Goal: Task Accomplishment & Management: Manage account settings

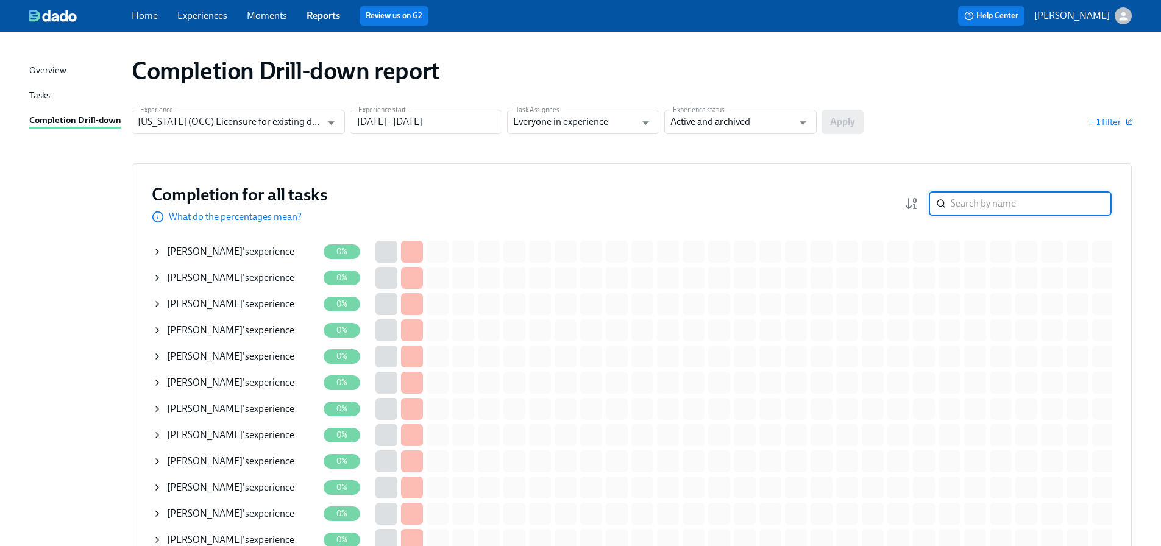
click at [1030, 201] on input "search" at bounding box center [1031, 203] width 161 height 24
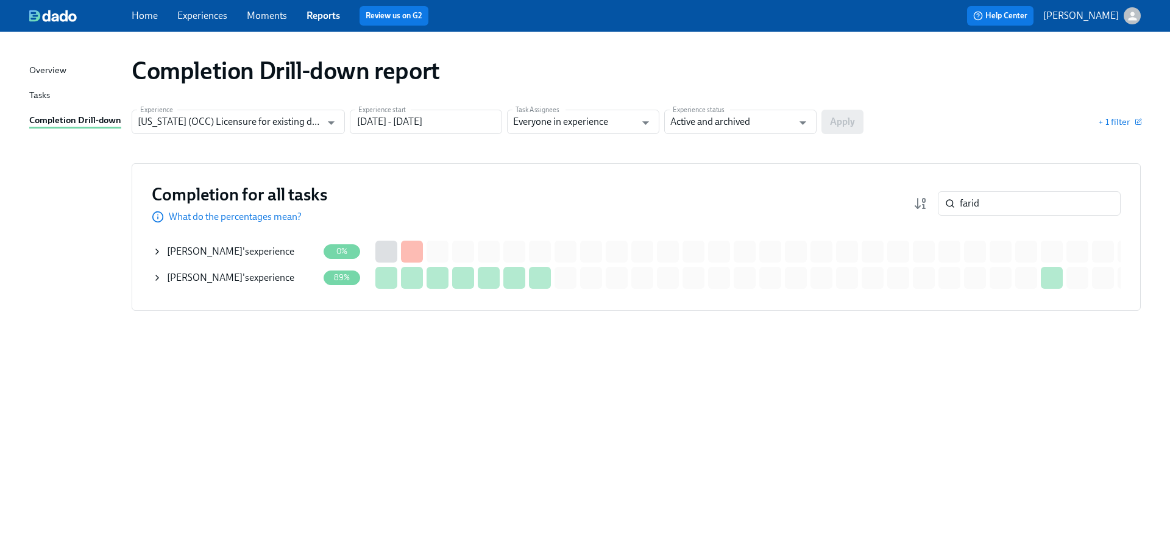
click at [267, 255] on div "[PERSON_NAME] 's experience" at bounding box center [230, 251] width 127 height 13
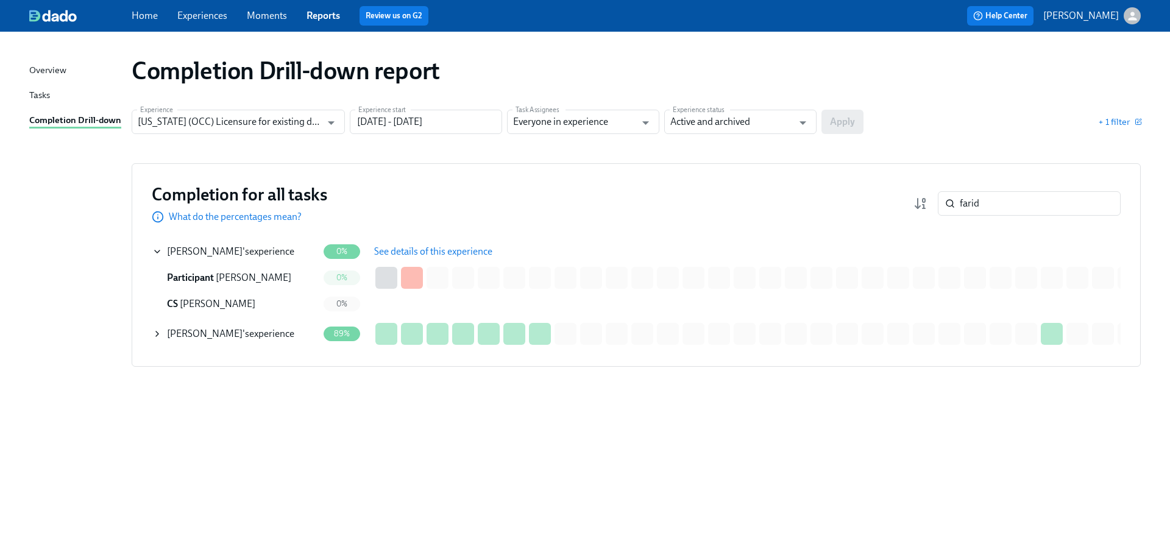
click at [458, 251] on span "See details of this experience" at bounding box center [433, 252] width 118 height 12
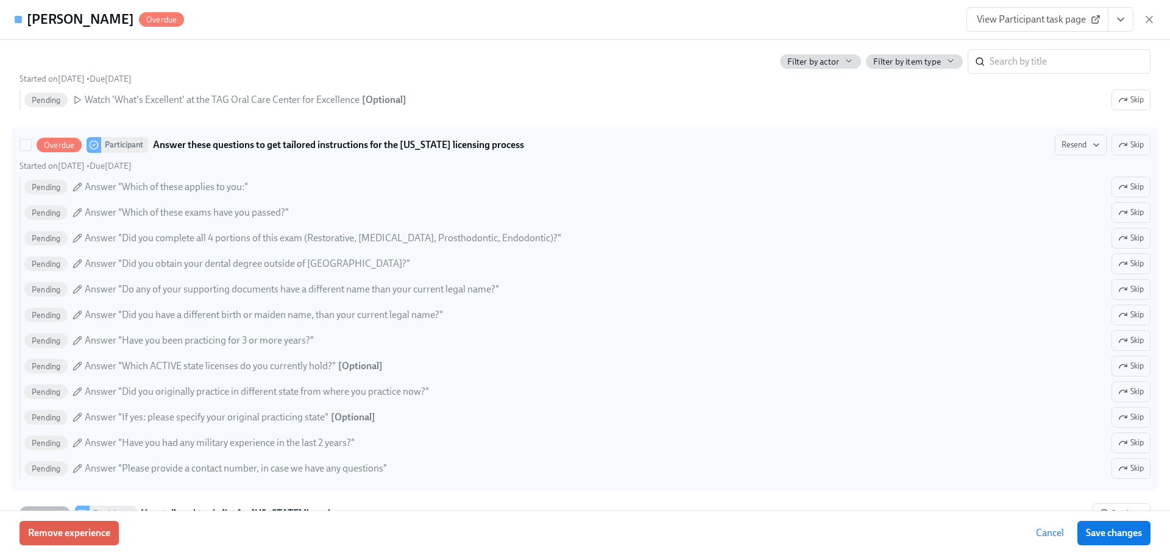
scroll to position [488, 0]
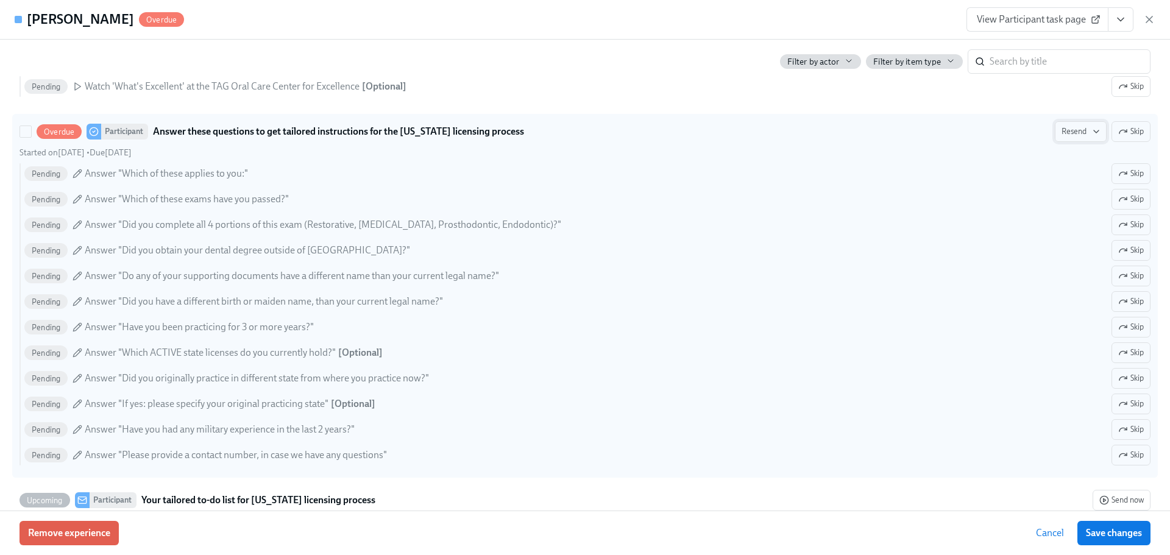
click at [1064, 133] on span "Resend" at bounding box center [1081, 132] width 38 height 12
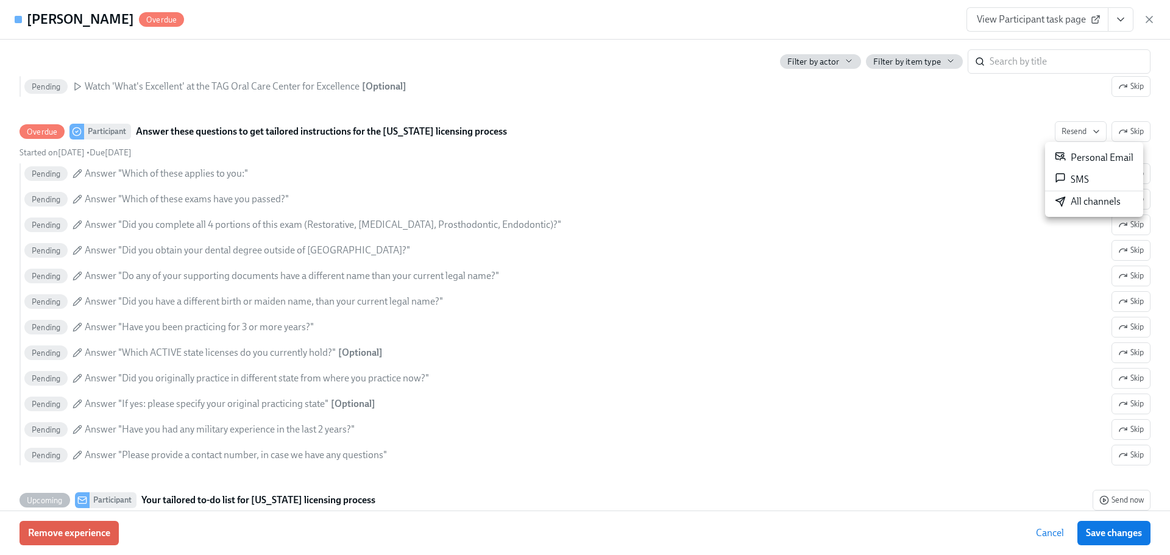
click at [1081, 210] on li "All channels" at bounding box center [1094, 201] width 98 height 21
click at [1147, 19] on icon "button" at bounding box center [1149, 19] width 12 height 12
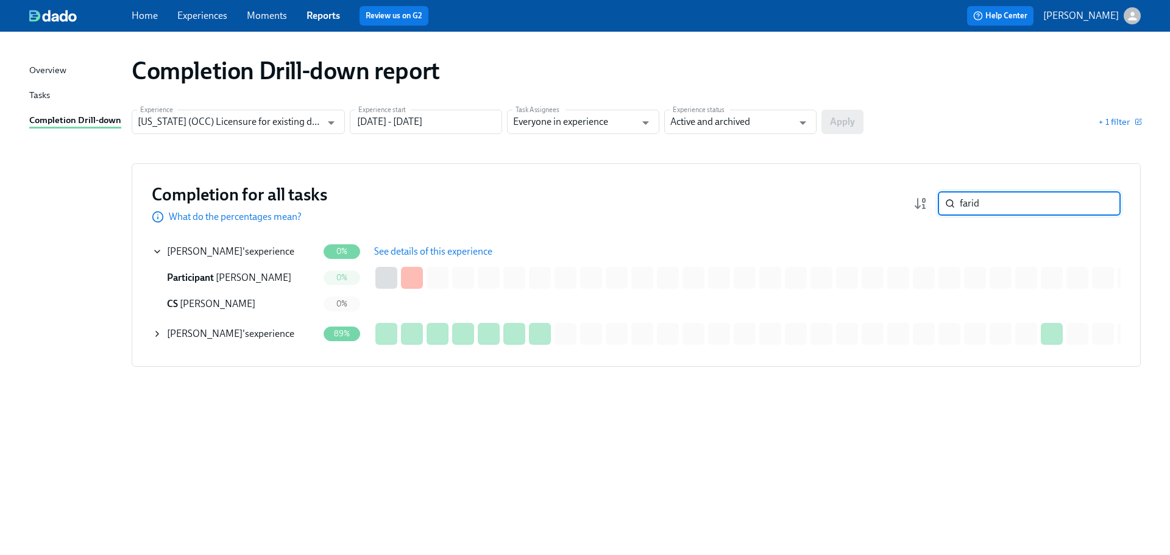
click at [1029, 206] on input "farid" at bounding box center [1040, 203] width 161 height 24
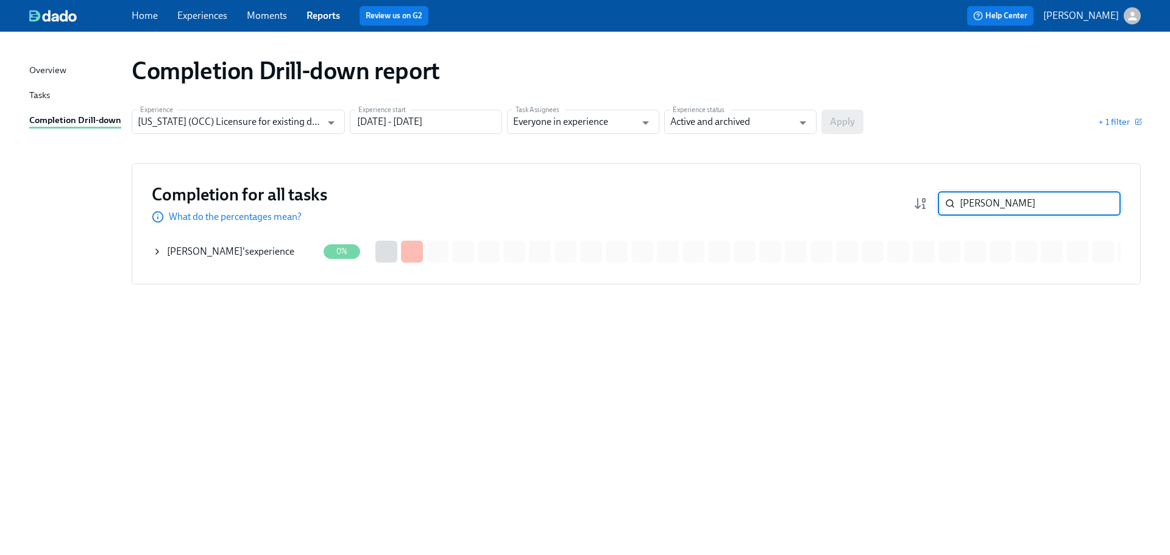
type input "[PERSON_NAME]"
click at [193, 252] on span "[PERSON_NAME]" at bounding box center [205, 252] width 76 height 12
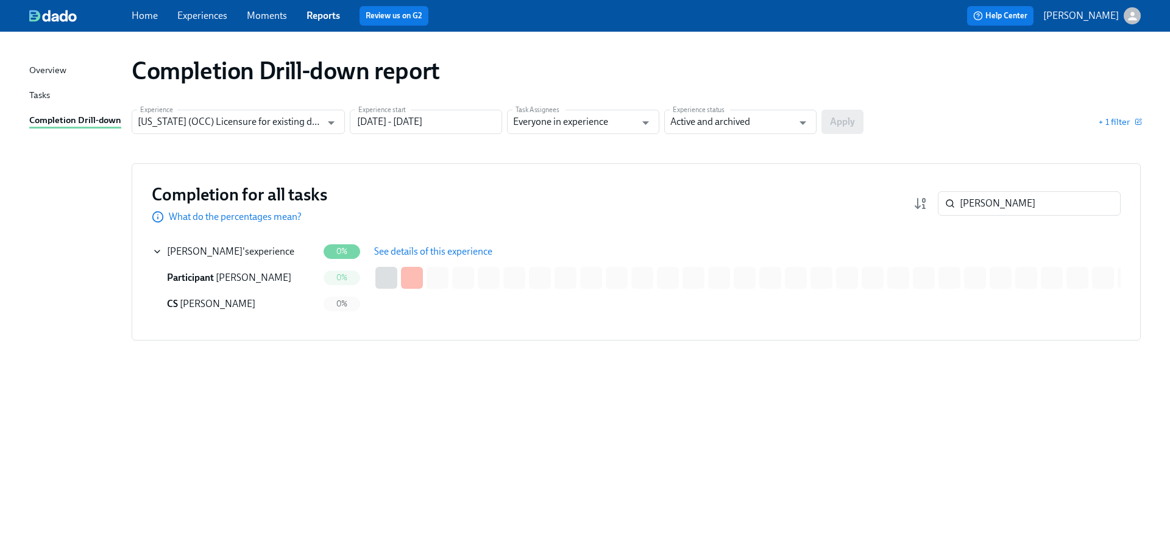
click at [477, 247] on span "See details of this experience" at bounding box center [433, 252] width 118 height 12
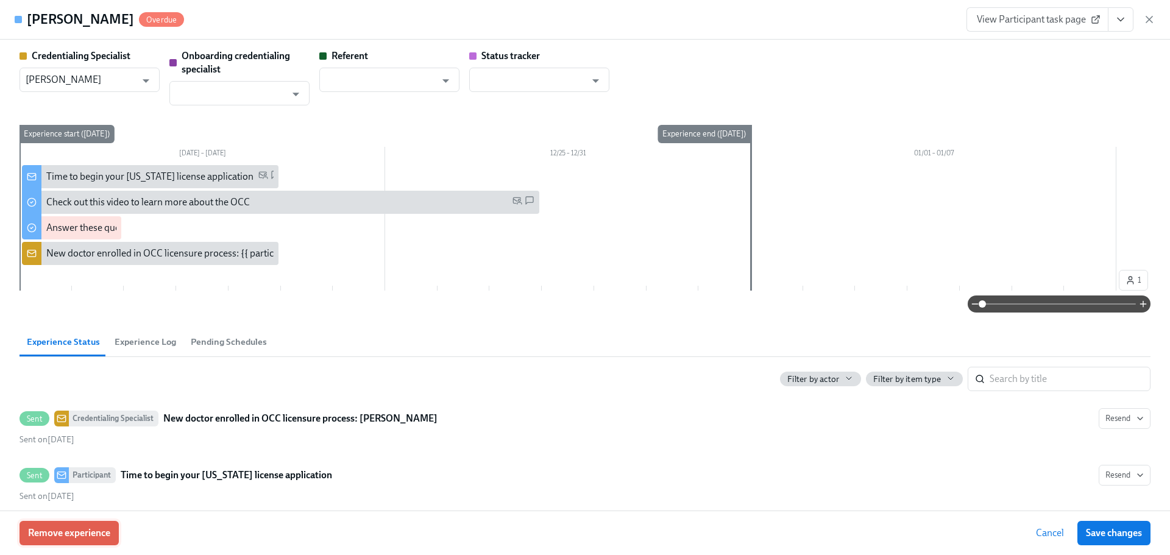
click at [59, 540] on button "Remove experience" at bounding box center [69, 533] width 99 height 24
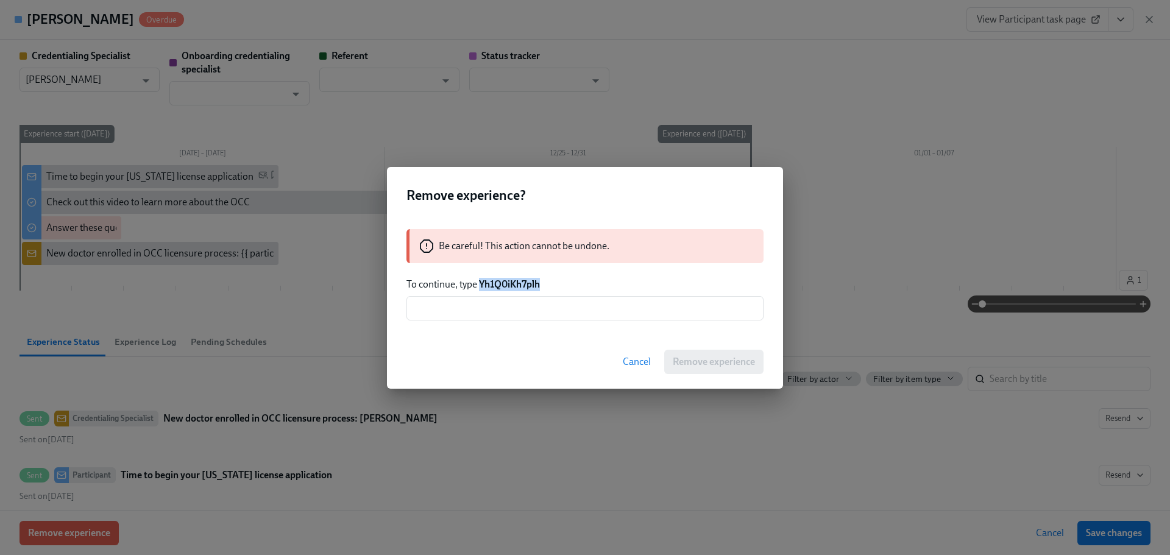
drag, startPoint x: 541, startPoint y: 285, endPoint x: 480, endPoint y: 287, distance: 60.4
click at [480, 287] on strong "Yh1Q0iKh7plh" at bounding box center [509, 285] width 61 height 12
copy strong "Yh1Q0iKh7plh"
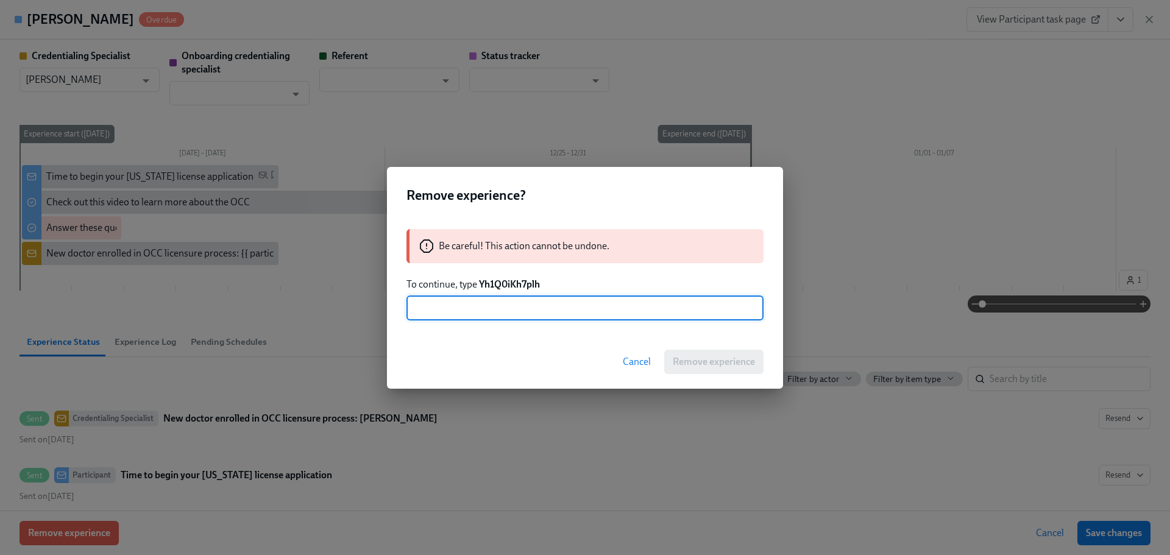
click at [495, 306] on input "text" at bounding box center [585, 308] width 357 height 24
paste input "Yh1Q0iKh7plh"
type input "Yh1Q0iKh7plh"
click at [686, 358] on span "Remove experience" at bounding box center [714, 362] width 82 height 12
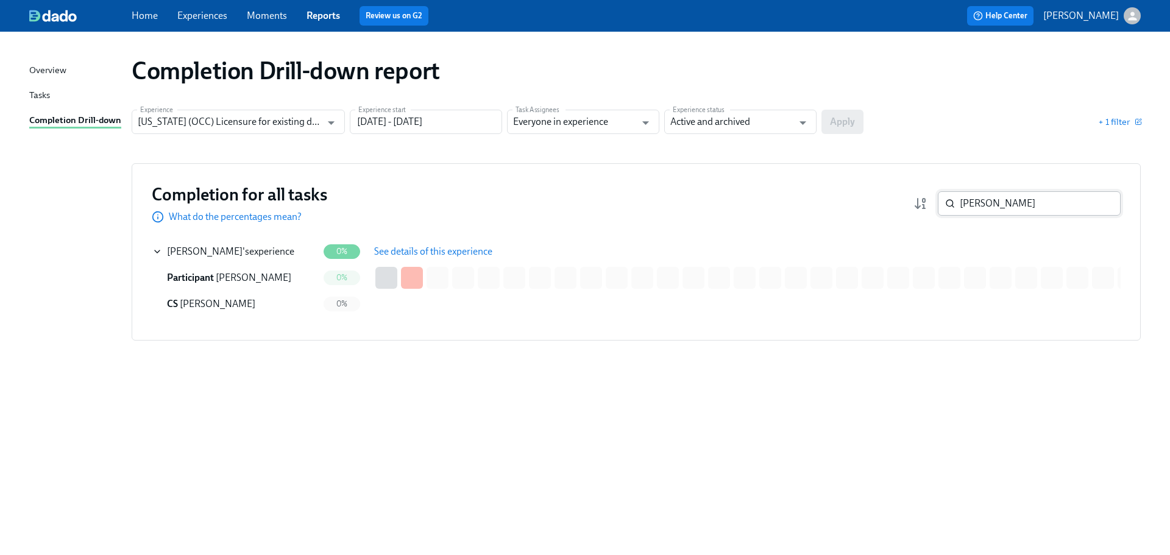
click at [1018, 210] on input "[PERSON_NAME]" at bounding box center [1040, 203] width 161 height 24
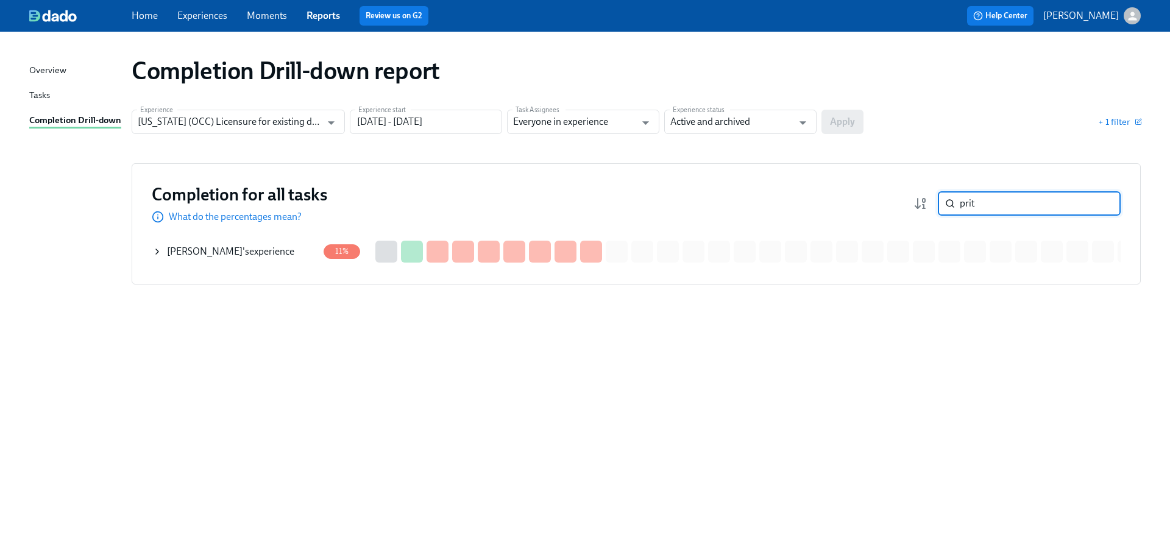
click at [269, 255] on div "[PERSON_NAME] 's experience" at bounding box center [230, 251] width 127 height 13
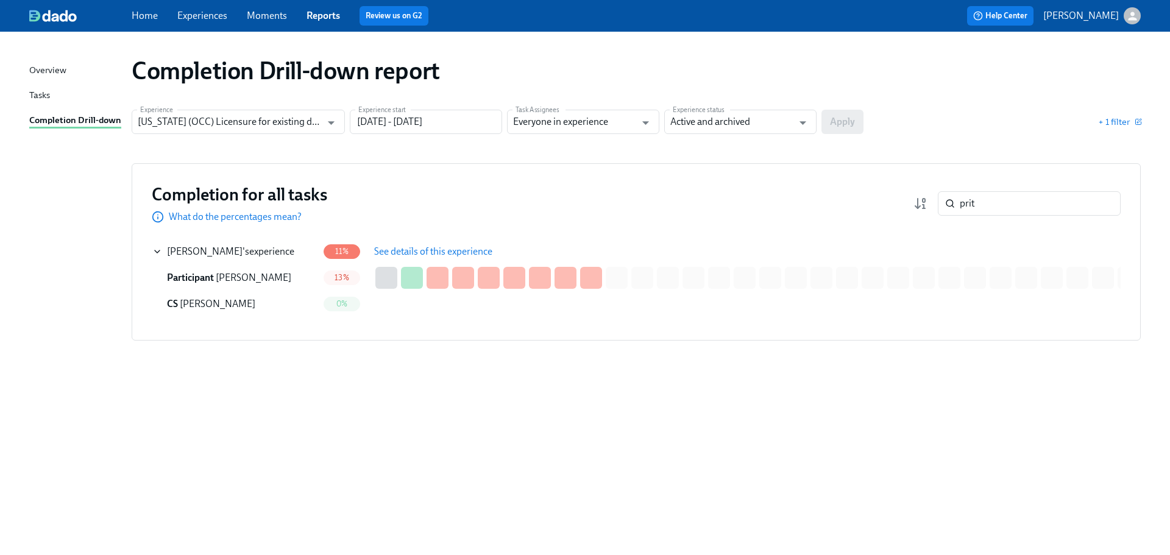
click at [420, 247] on span "See details of this experience" at bounding box center [433, 252] width 118 height 12
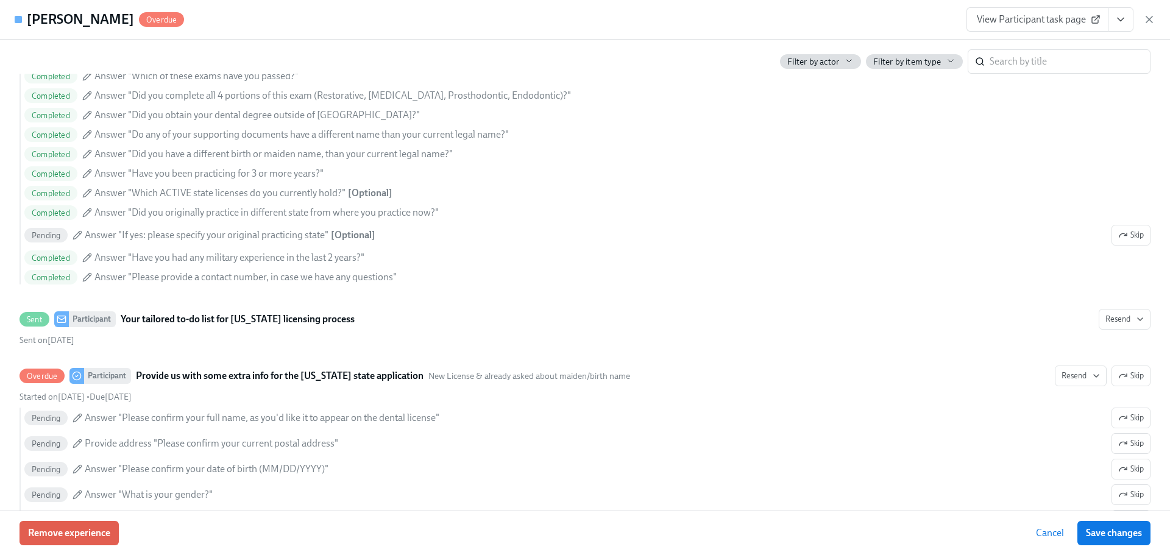
scroll to position [853, 0]
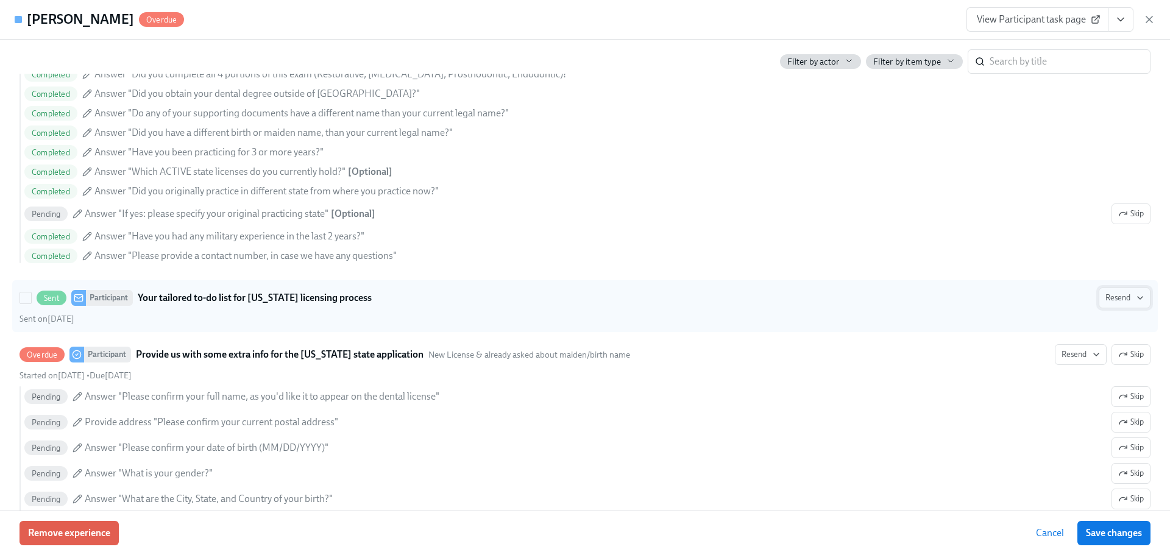
click at [1099, 301] on button "Resend" at bounding box center [1125, 298] width 52 height 21
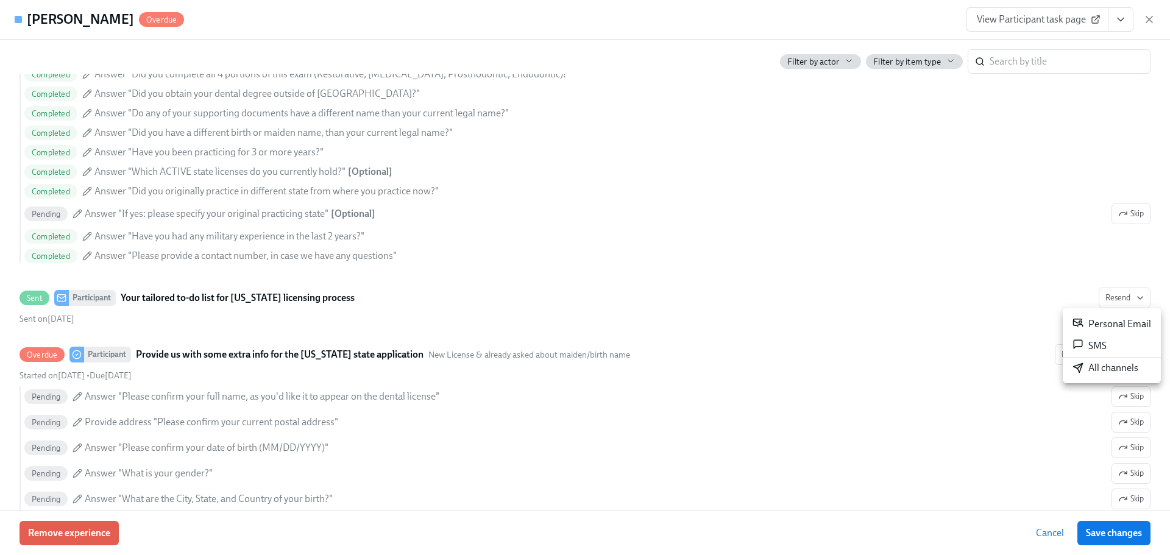
click at [1090, 368] on div "All channels" at bounding box center [1106, 367] width 66 height 13
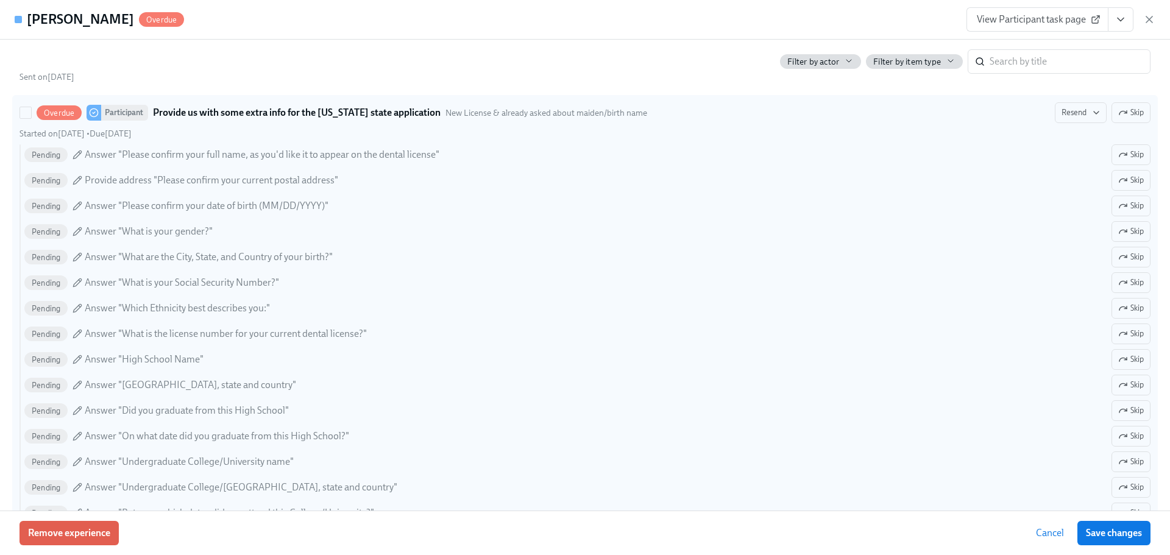
scroll to position [1036, 0]
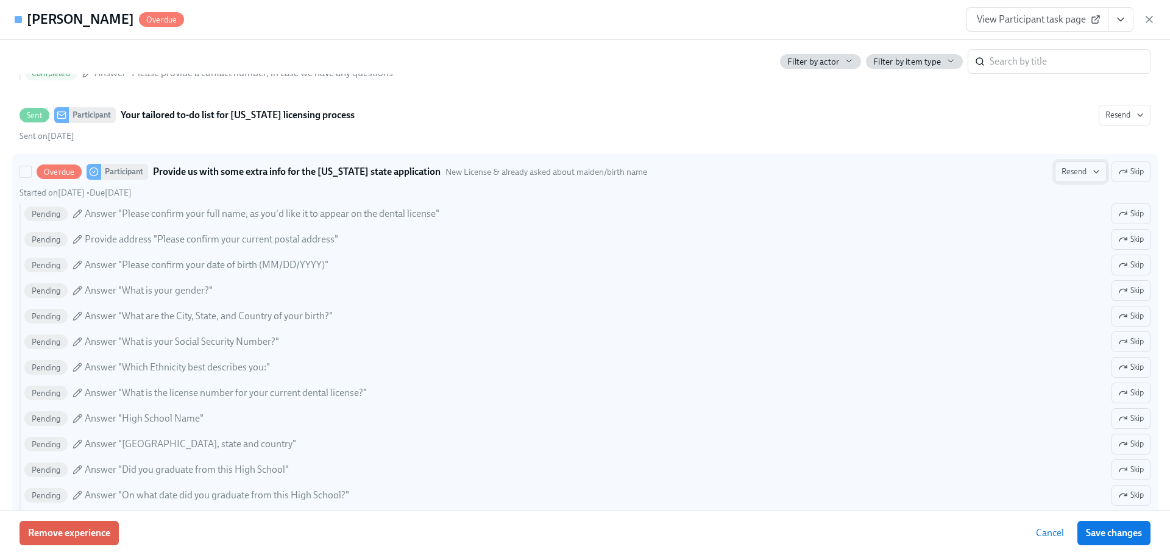
click at [1062, 177] on span "Resend" at bounding box center [1081, 172] width 38 height 12
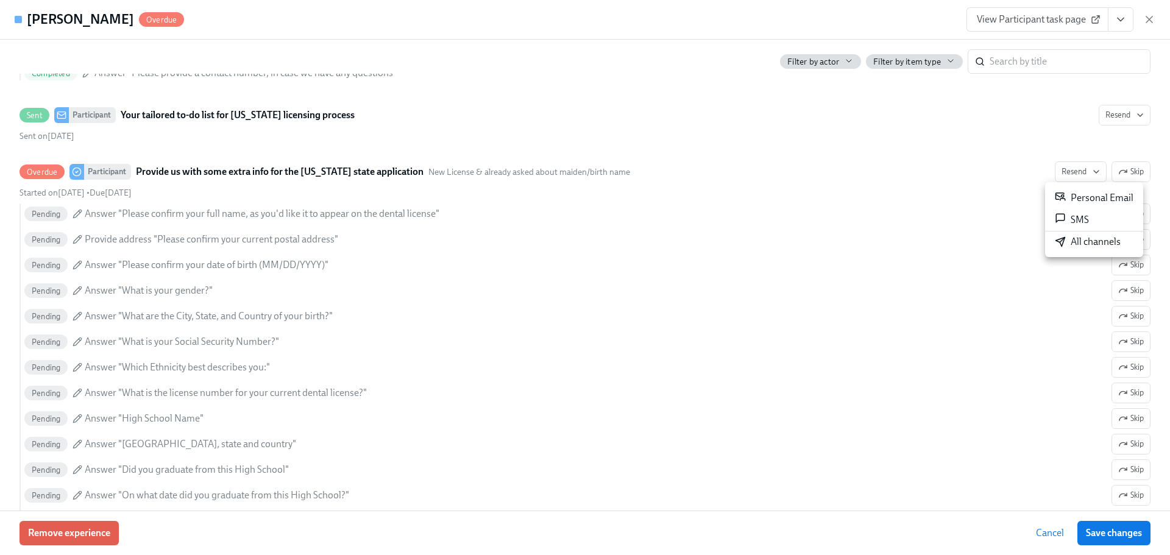
click at [1073, 199] on div "Personal Email" at bounding box center [1094, 198] width 79 height 15
click at [1147, 20] on icon "button" at bounding box center [1149, 19] width 12 height 12
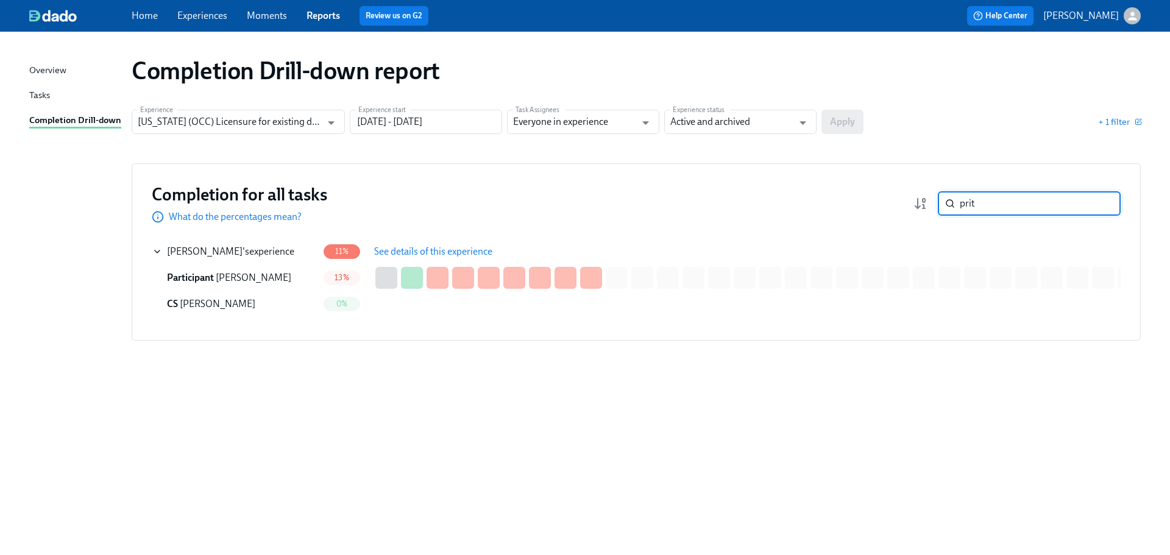
click at [1015, 210] on input "prit" at bounding box center [1040, 203] width 161 height 24
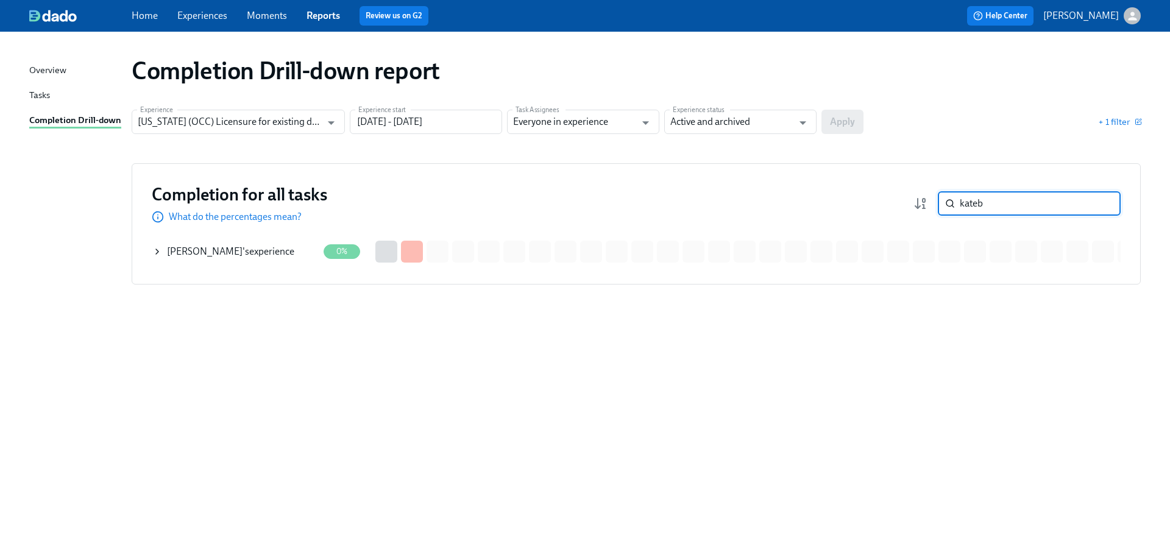
click at [222, 260] on div "[PERSON_NAME] 's experience" at bounding box center [235, 252] width 166 height 24
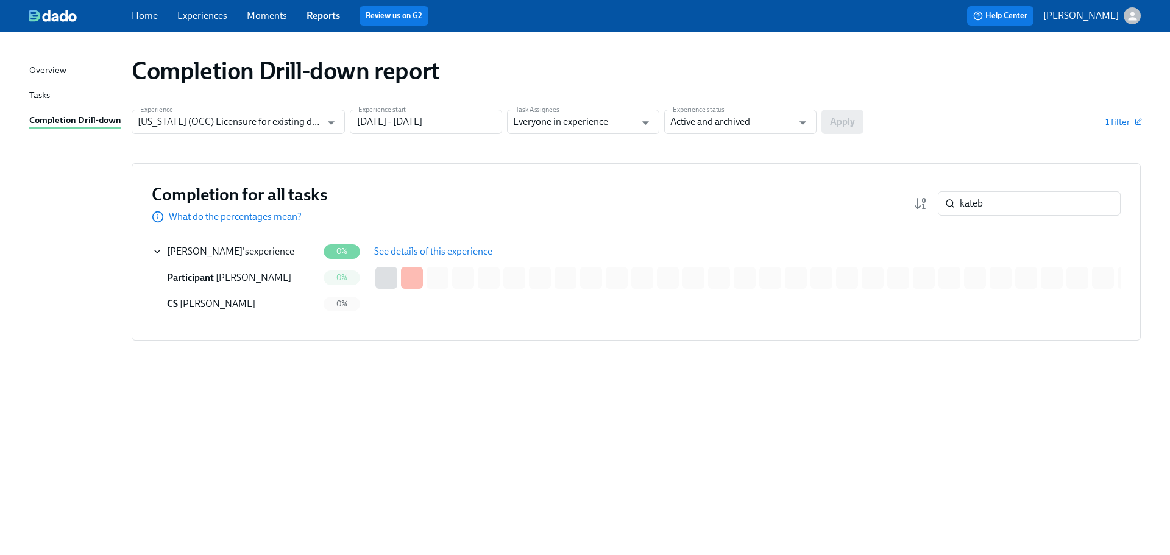
click at [995, 105] on div "Completion Drill-down report Experience [US_STATE] (OCC) Licensure for existing…" at bounding box center [585, 286] width 1112 height 480
click at [397, 247] on span "See details of this experience" at bounding box center [433, 252] width 118 height 12
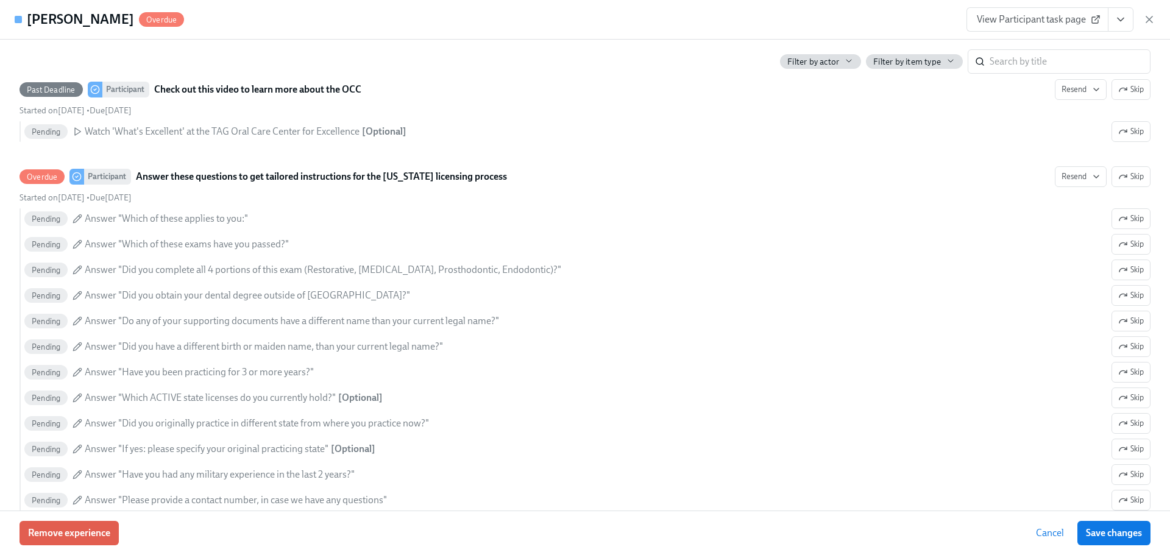
scroll to position [465, 0]
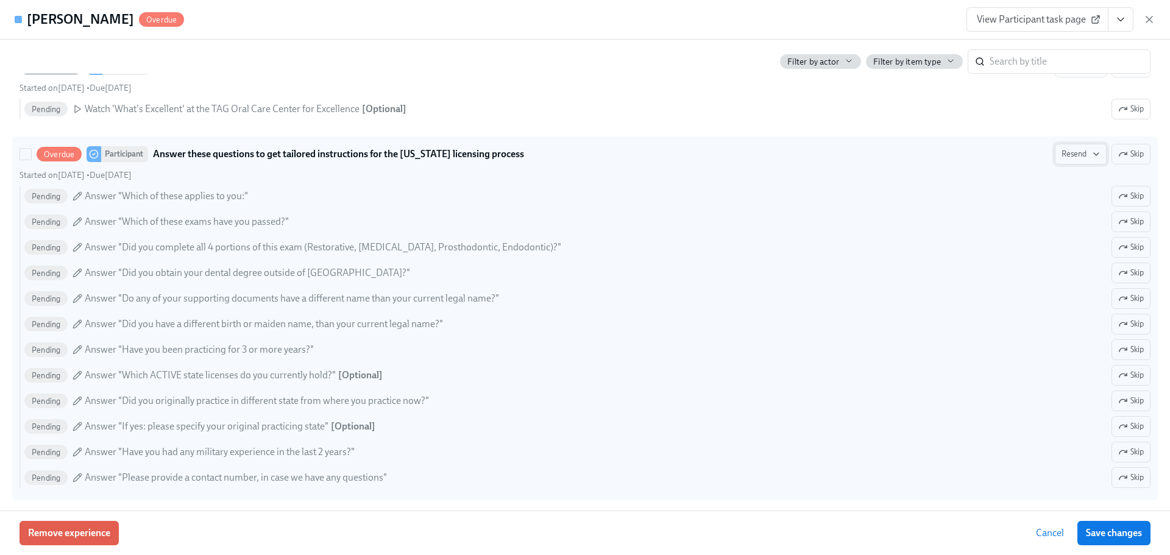
click at [1062, 154] on span "Resend" at bounding box center [1081, 154] width 38 height 12
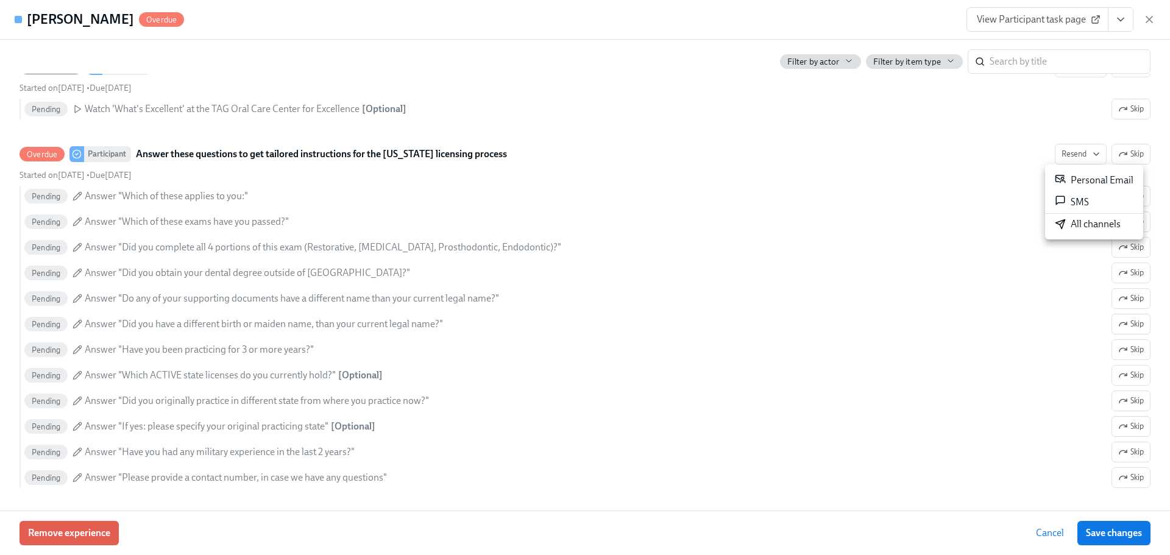
click at [1064, 226] on icon at bounding box center [1060, 224] width 11 height 11
click at [502, 28] on div "[PERSON_NAME] Overdue View Participant task page" at bounding box center [585, 20] width 1170 height 40
click at [1149, 16] on icon "button" at bounding box center [1149, 19] width 12 height 12
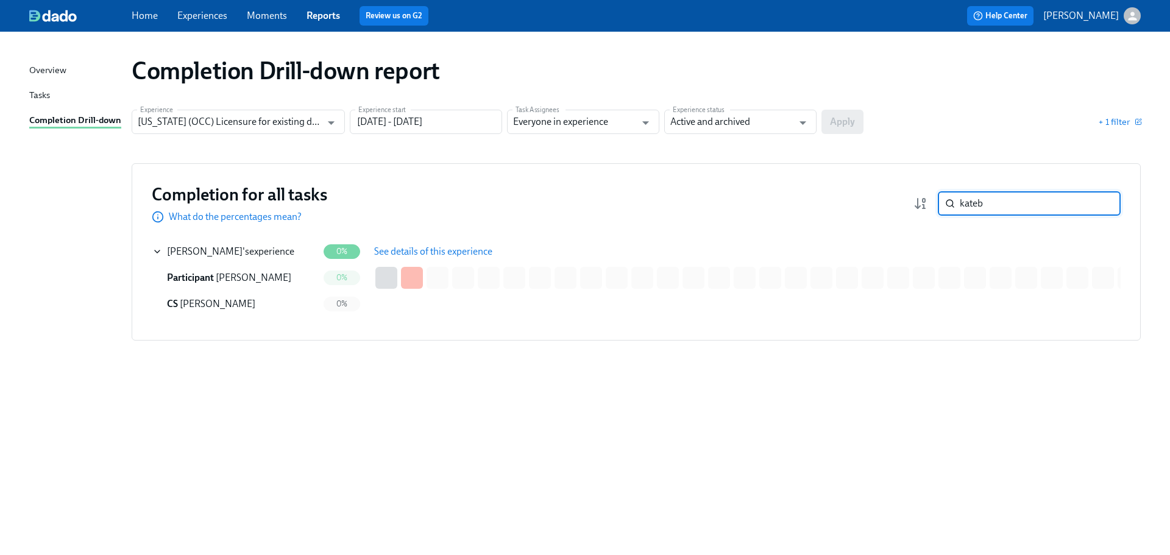
click at [1007, 197] on input "kateb" at bounding box center [1040, 203] width 161 height 24
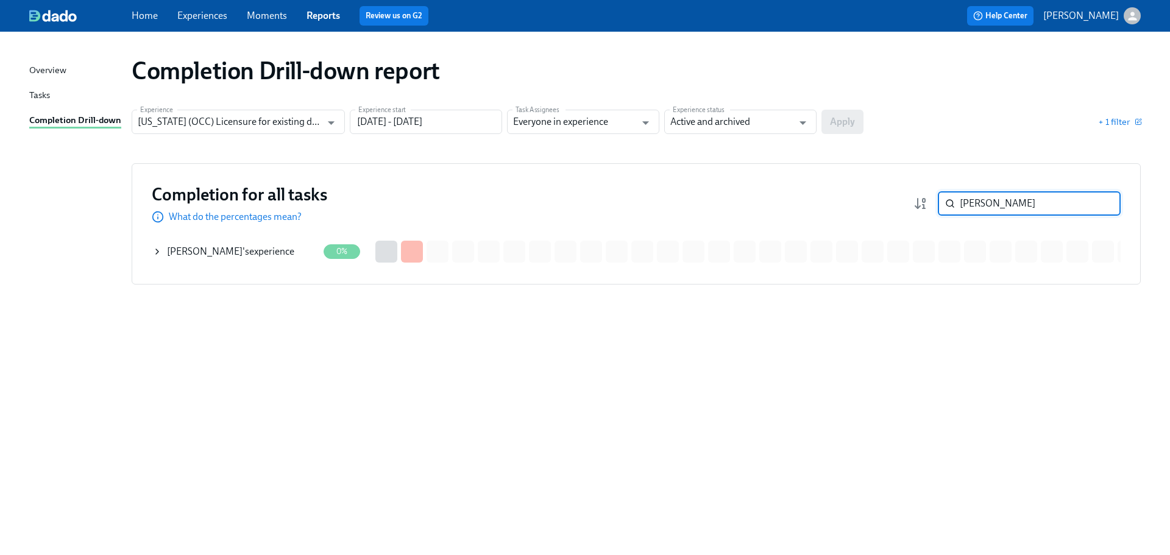
type input "[PERSON_NAME]"
click at [194, 257] on div "[PERSON_NAME] 's experience" at bounding box center [230, 251] width 127 height 13
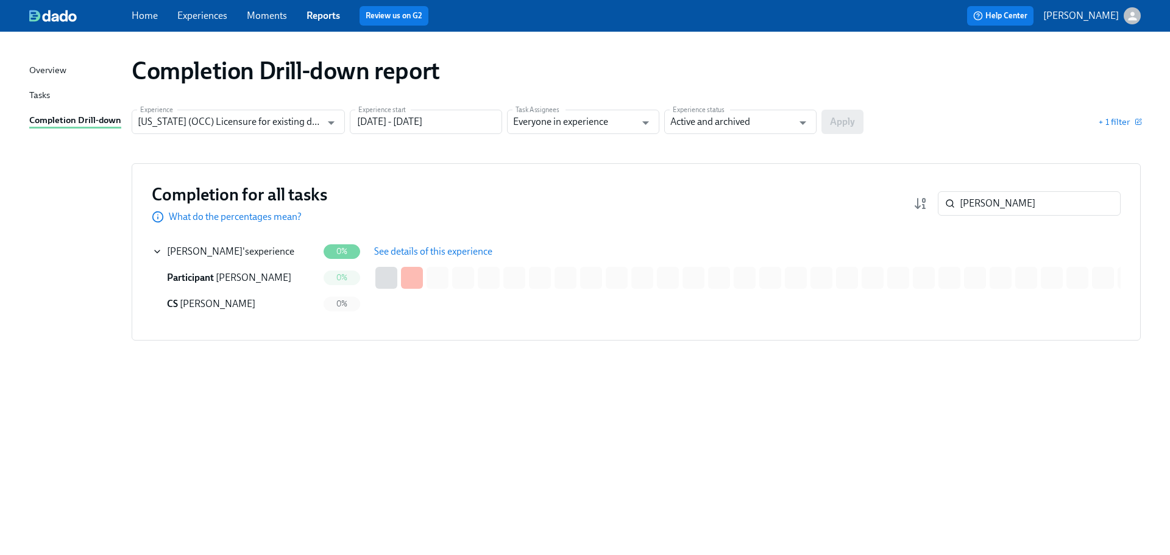
click at [391, 249] on span "See details of this experience" at bounding box center [433, 252] width 118 height 12
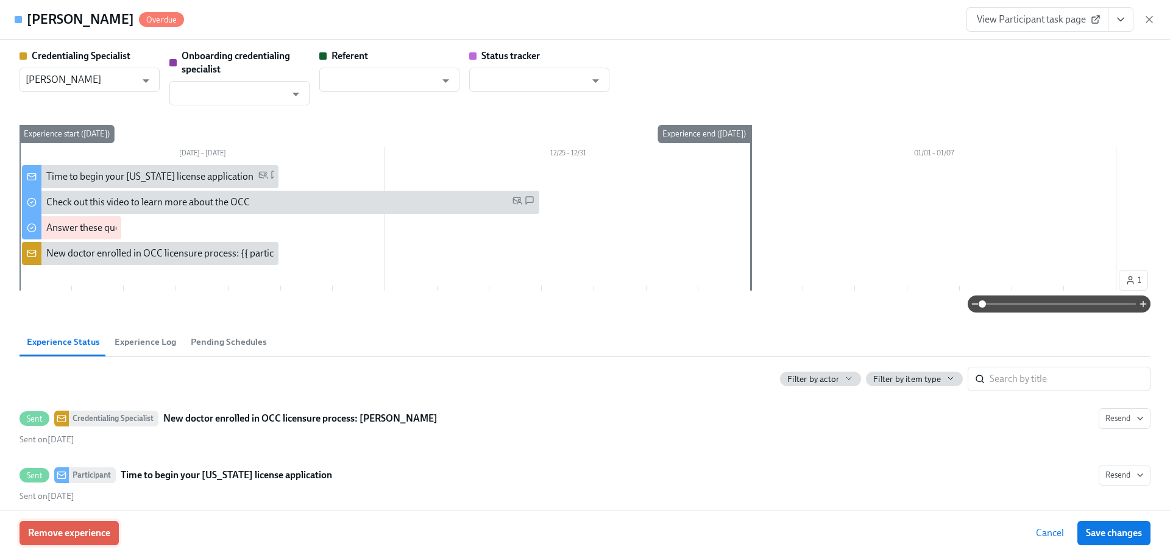
click at [102, 522] on button "Remove experience" at bounding box center [69, 533] width 99 height 24
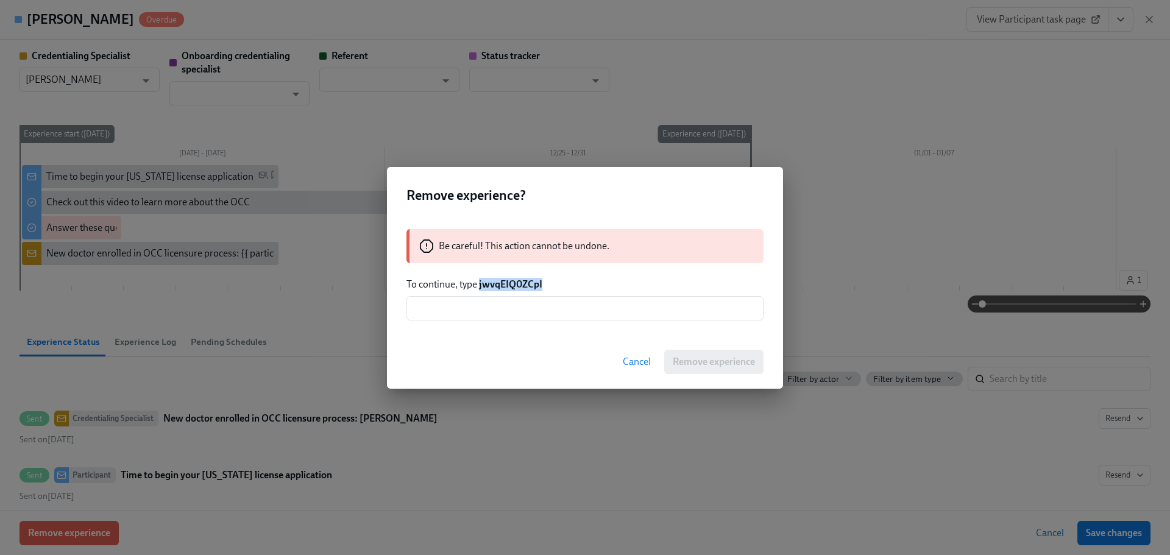
drag, startPoint x: 542, startPoint y: 280, endPoint x: 478, endPoint y: 283, distance: 64.1
click at [478, 283] on p "To continue, type jwvqEIQ0ZCpI" at bounding box center [585, 284] width 357 height 13
copy strong "jwvqEIQ0ZCpI"
click at [495, 307] on input "text" at bounding box center [585, 308] width 357 height 24
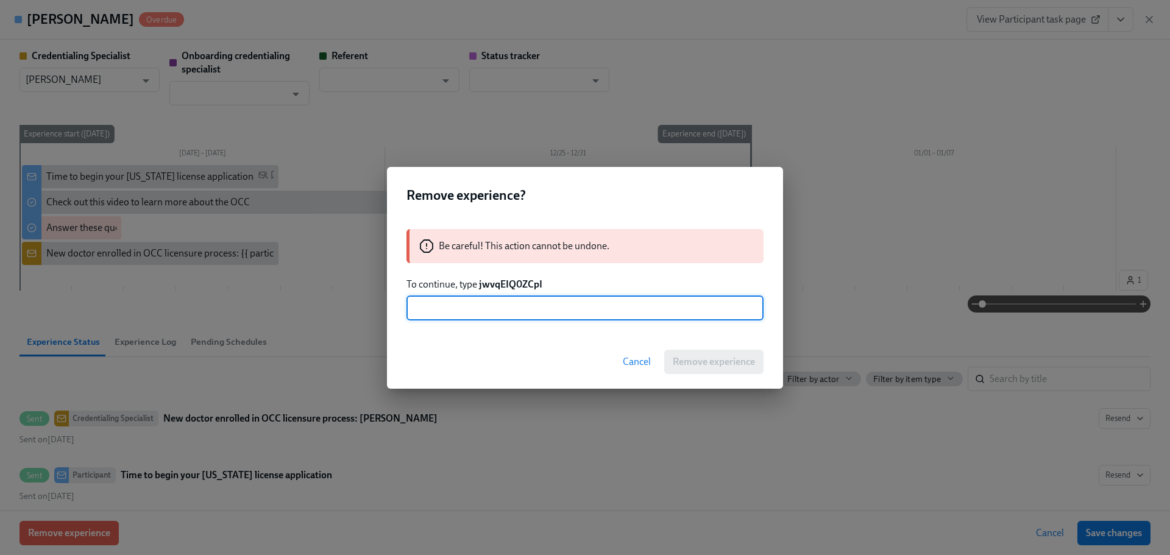
paste input "jwvqEIQ0ZCpI"
type input "jwvqEIQ0ZCpI"
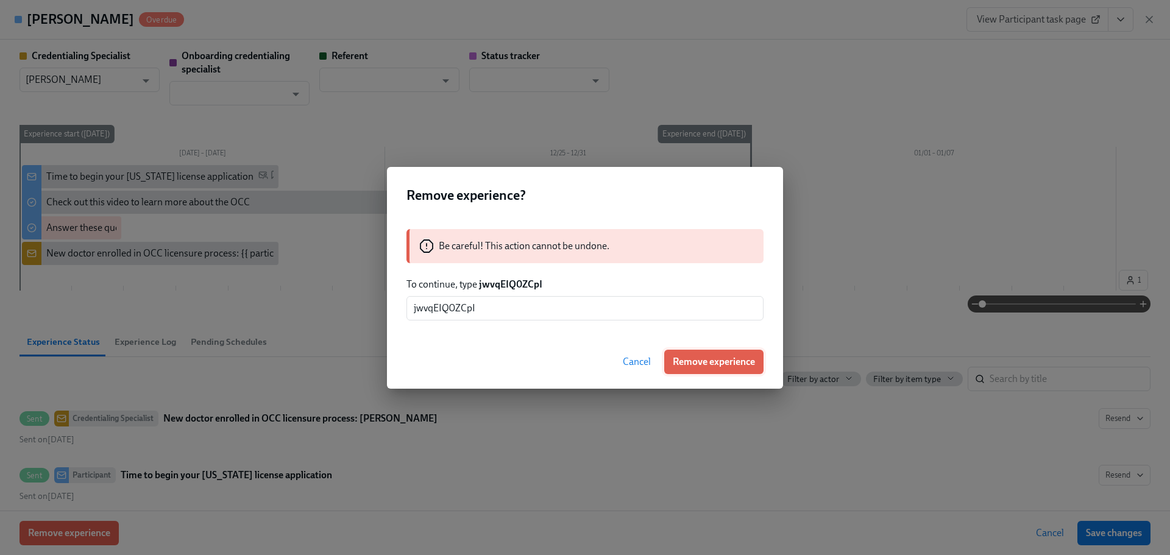
click at [687, 356] on span "Remove experience" at bounding box center [714, 362] width 82 height 12
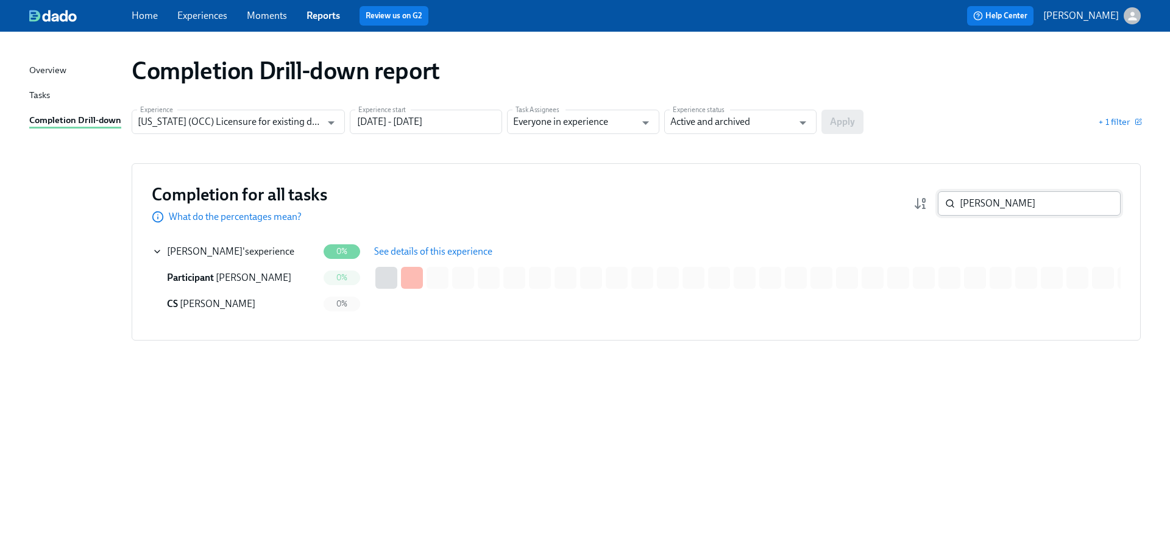
click at [982, 213] on input "[PERSON_NAME]" at bounding box center [1040, 203] width 161 height 24
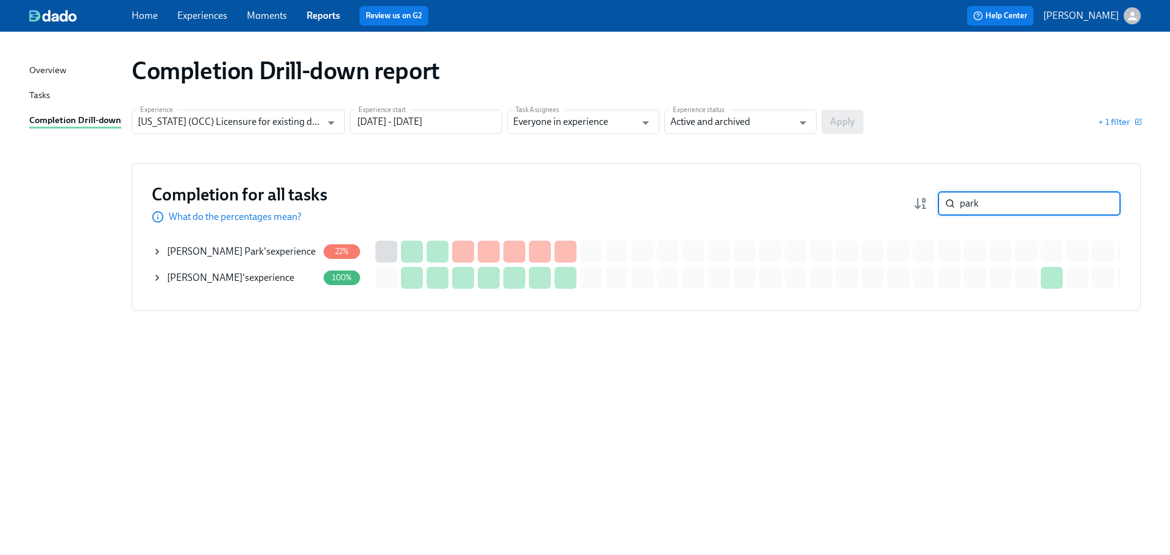
type input "park"
click at [207, 246] on span "[PERSON_NAME] Park" at bounding box center [215, 252] width 97 height 12
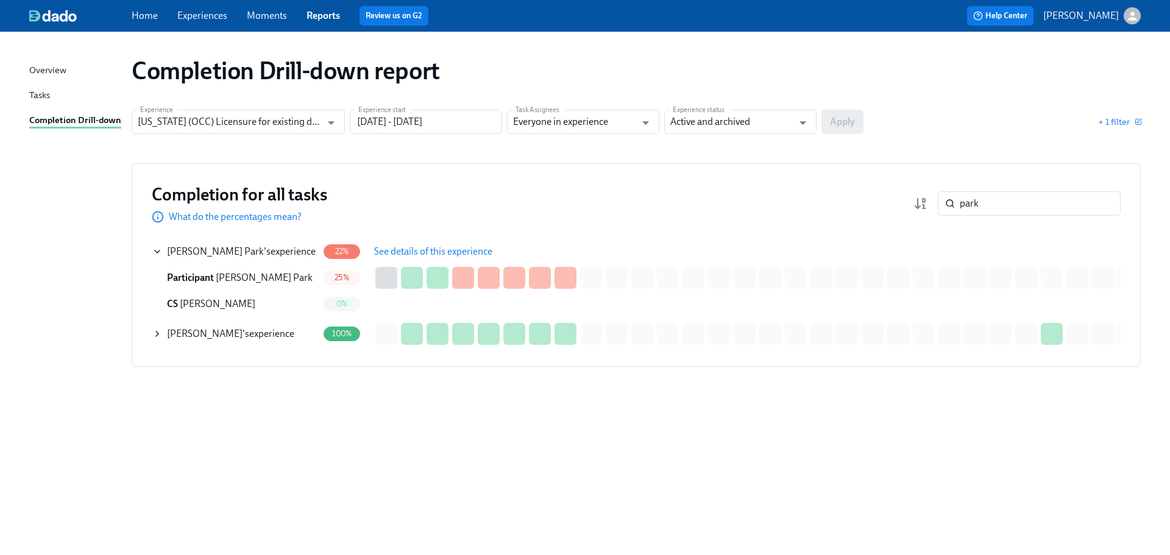
click at [435, 254] on span "See details of this experience" at bounding box center [433, 252] width 118 height 12
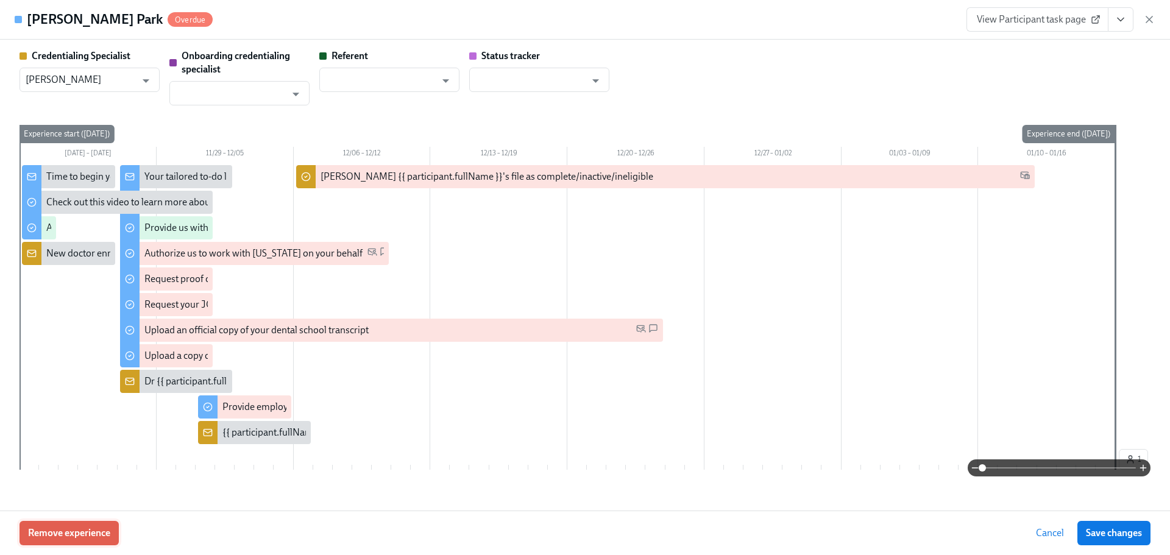
click at [99, 537] on span "Remove experience" at bounding box center [69, 533] width 82 height 12
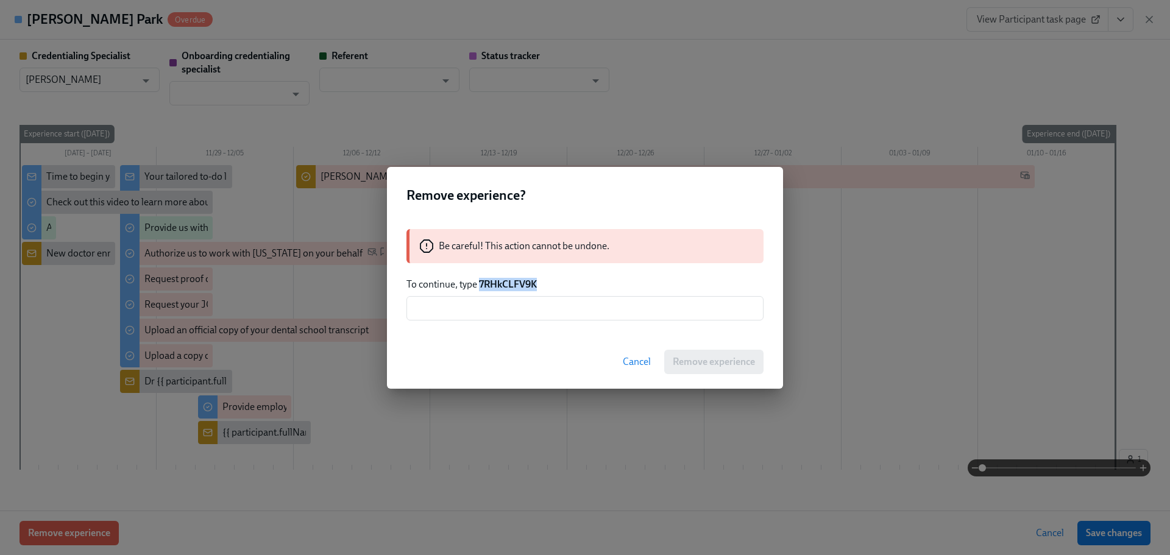
drag, startPoint x: 537, startPoint y: 283, endPoint x: 482, endPoint y: 288, distance: 55.7
click at [482, 288] on strong "7RHkCLFV9K" at bounding box center [508, 285] width 58 height 12
copy strong "7RHkCLFV9K"
click at [501, 313] on input "text" at bounding box center [585, 308] width 357 height 24
paste input "7RHkCLFV9K"
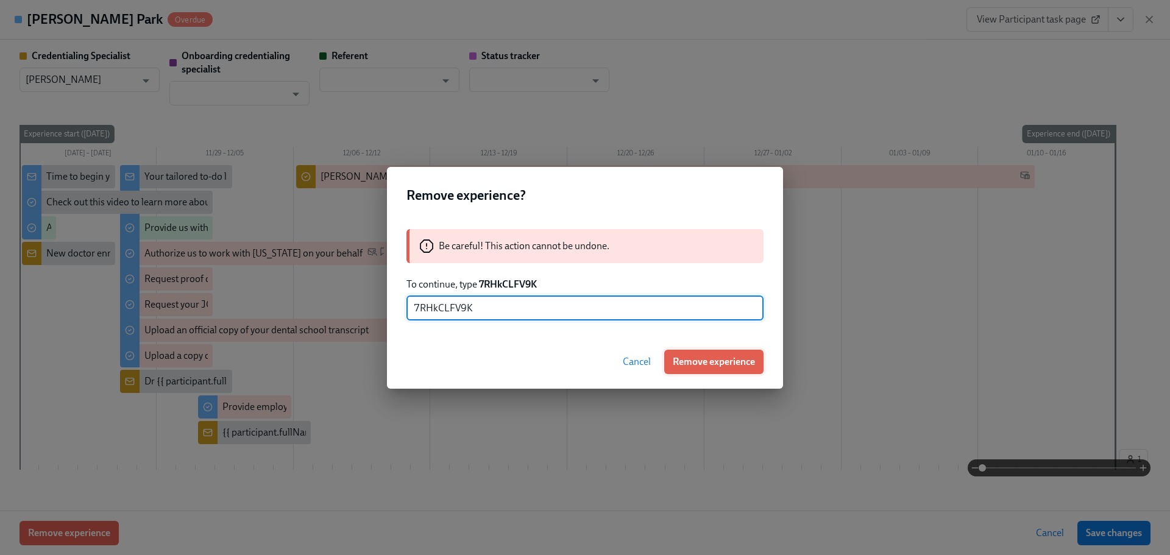
type input "7RHkCLFV9K"
click at [697, 372] on button "Remove experience" at bounding box center [713, 362] width 99 height 24
